Goal: Navigation & Orientation: Find specific page/section

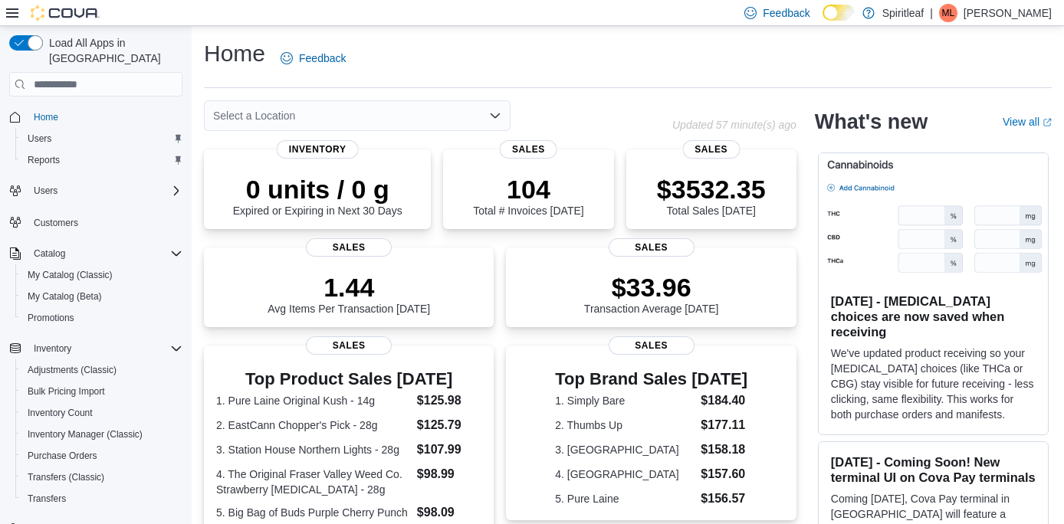
click at [529, 74] on div "Home Feedback" at bounding box center [628, 58] width 848 height 40
